Goal: Information Seeking & Learning: Learn about a topic

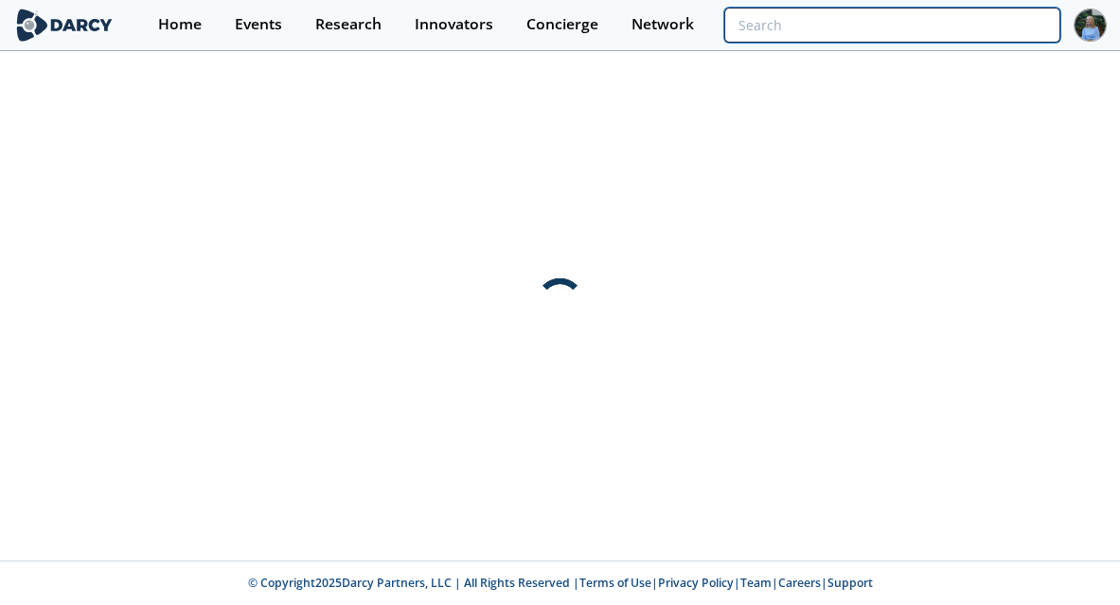
click at [968, 18] on input "search" at bounding box center [893, 25] width 336 height 35
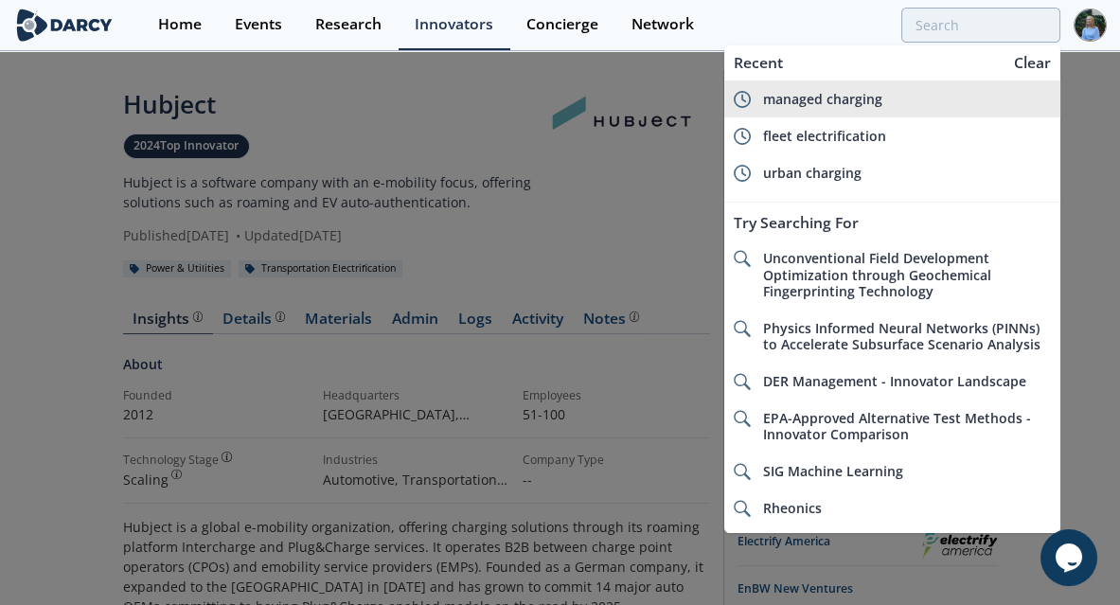
click at [888, 95] on div "managed charging" at bounding box center [907, 99] width 288 height 17
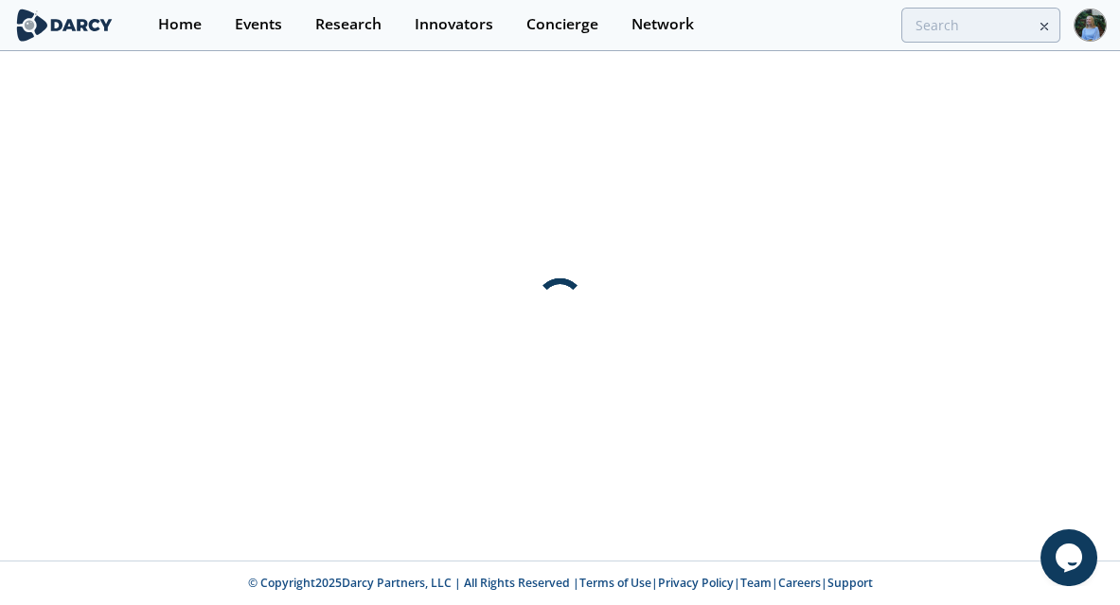
type input "managed charging"
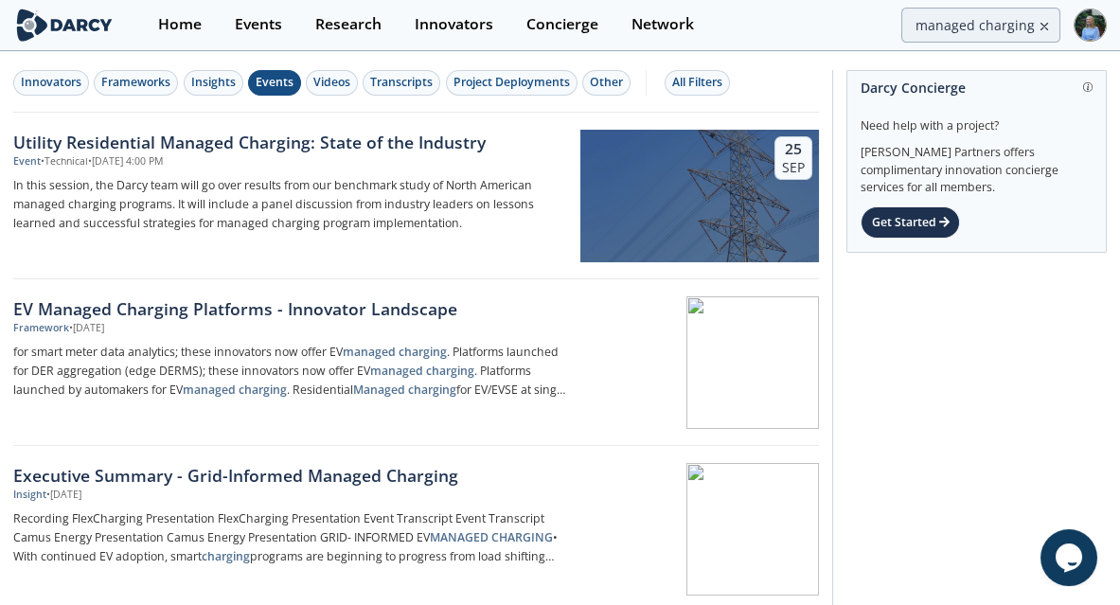
click at [269, 84] on div "Events" at bounding box center [275, 82] width 38 height 17
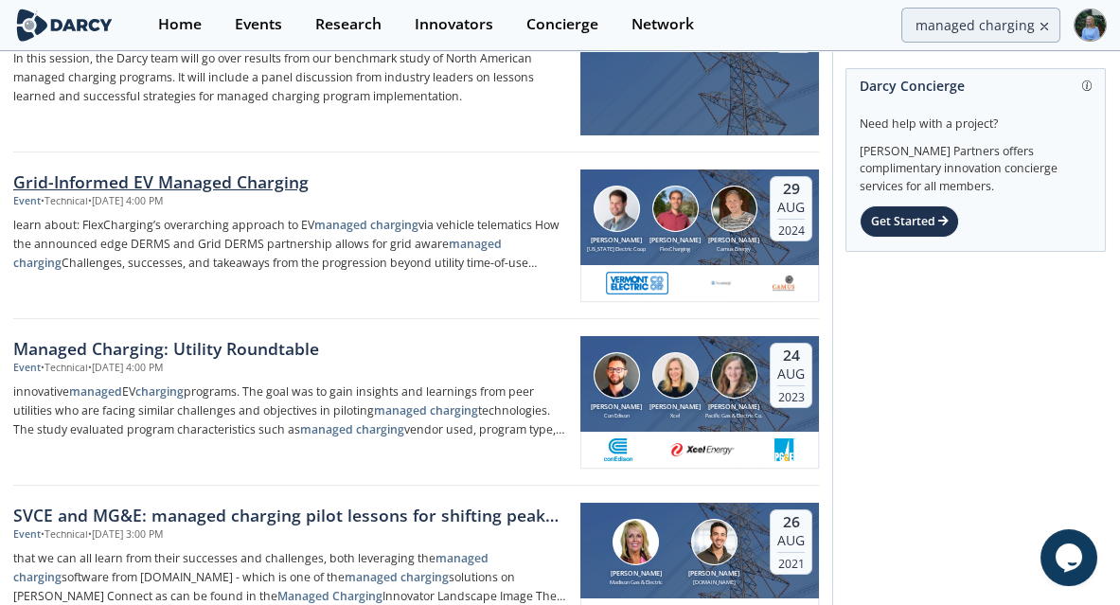
scroll to position [152, 0]
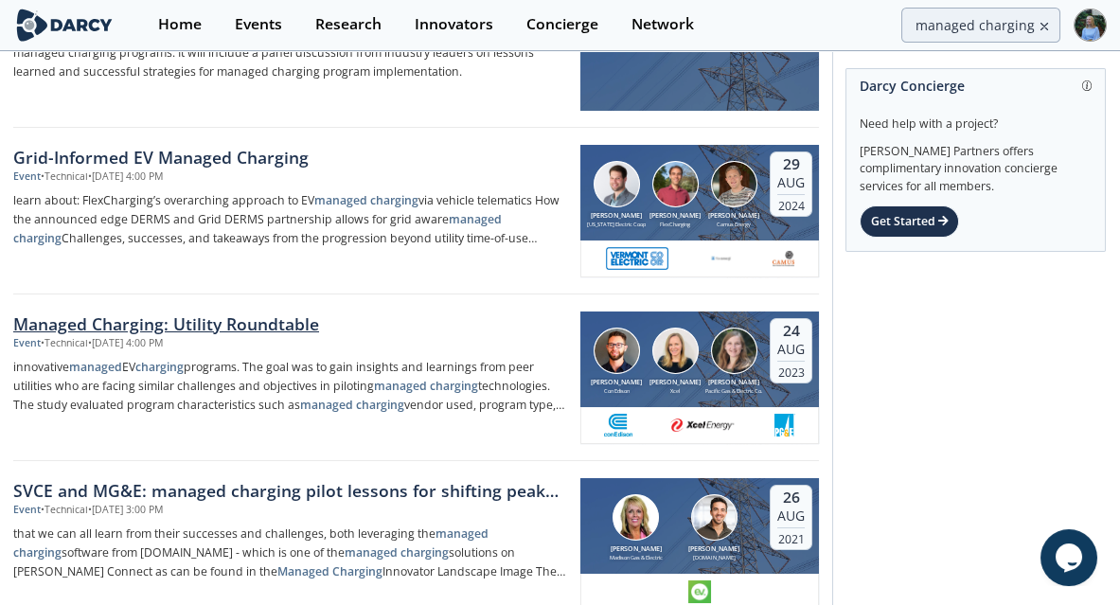
click at [283, 317] on div "Managed Charging: Utility Roundtable" at bounding box center [290, 324] width 554 height 25
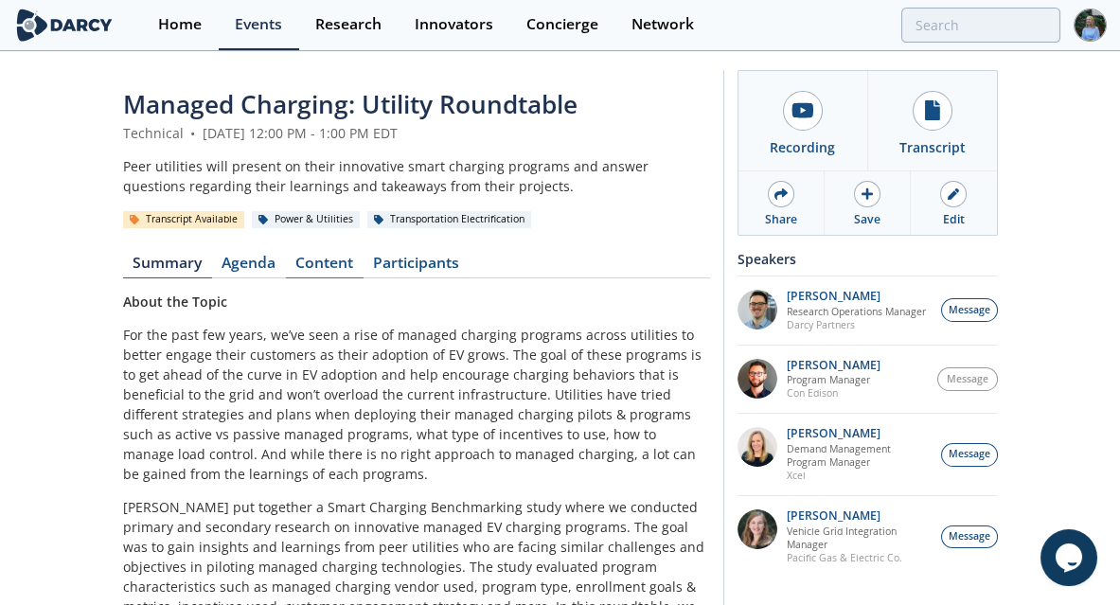
click at [349, 269] on link "Content" at bounding box center [325, 267] width 78 height 23
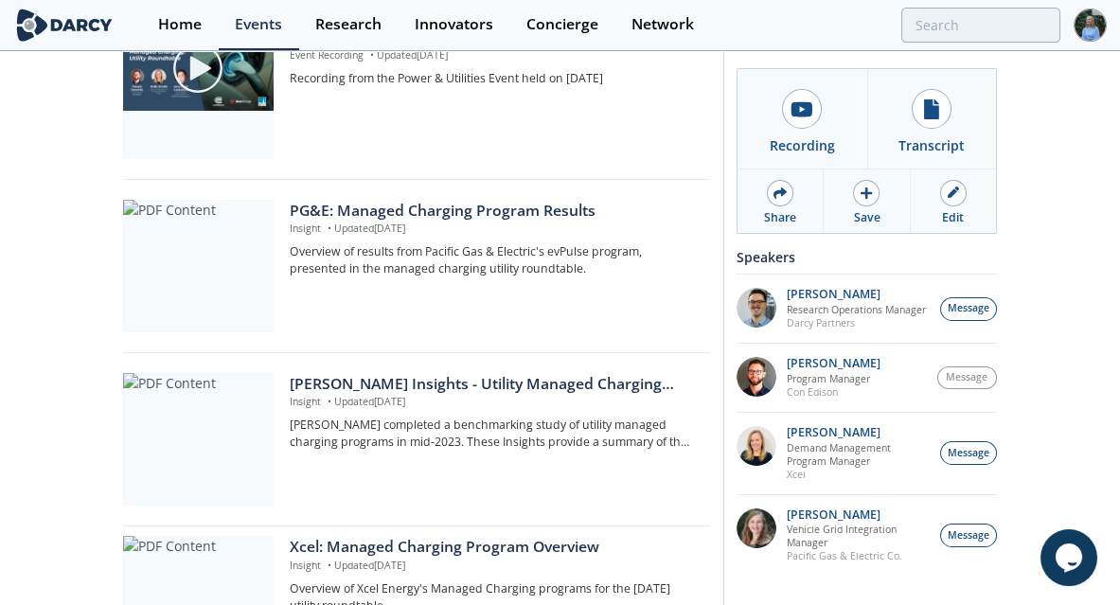
scroll to position [593, 0]
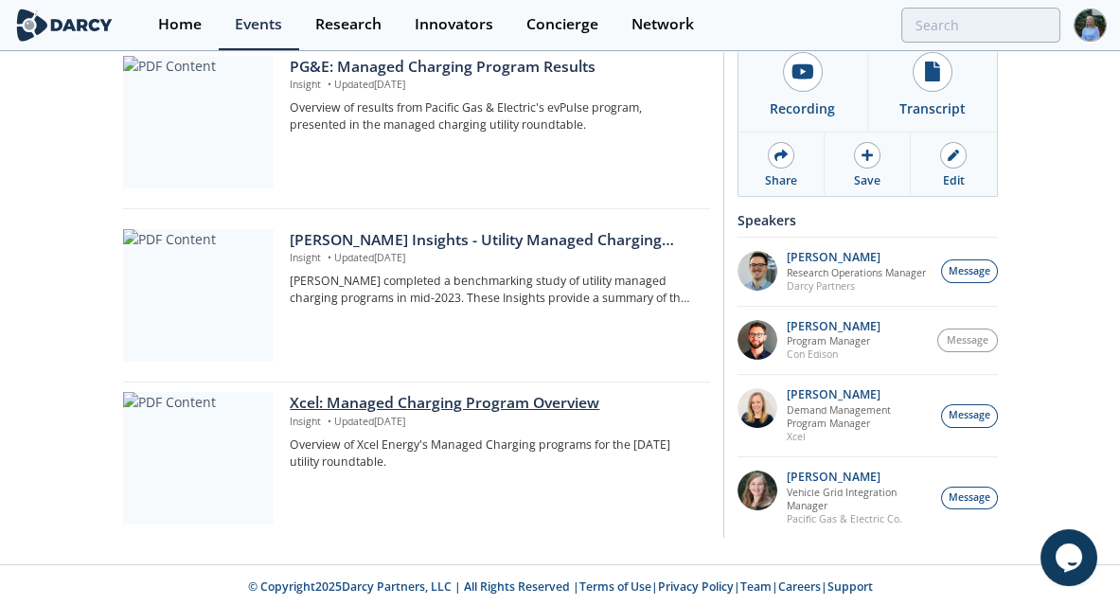
click at [543, 392] on div "Xcel: Managed Charging Program Overview" at bounding box center [493, 403] width 406 height 23
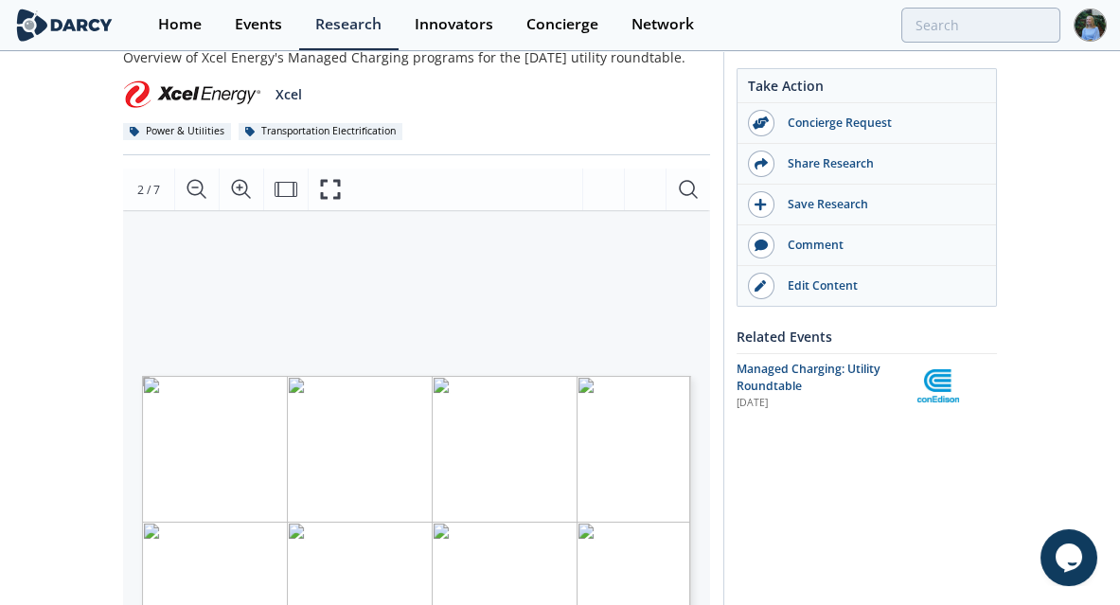
scroll to position [227, 0]
